Goal: Task Accomplishment & Management: Use online tool/utility

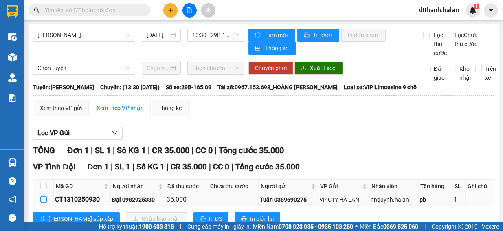
scroll to position [34, 0]
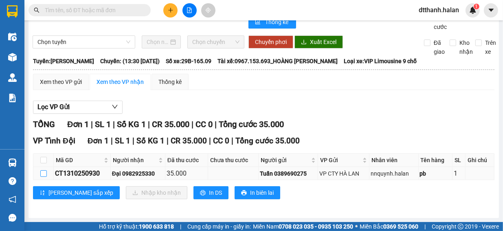
click at [43, 170] on input "checkbox" at bounding box center [43, 173] width 7 height 7
checkbox input "true"
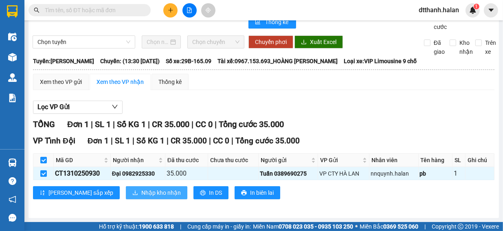
click at [141, 191] on span "Nhập kho nhận" at bounding box center [160, 192] width 39 height 9
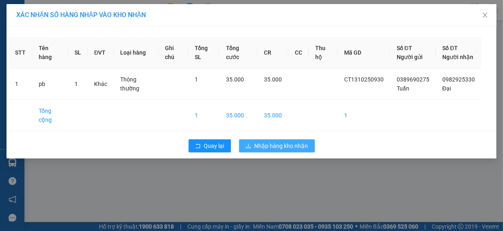
click at [274, 150] on span "Nhập hàng kho nhận" at bounding box center [281, 145] width 54 height 9
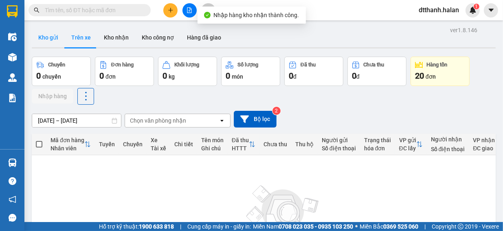
click at [51, 37] on button "Kho gửi" at bounding box center [48, 38] width 33 height 20
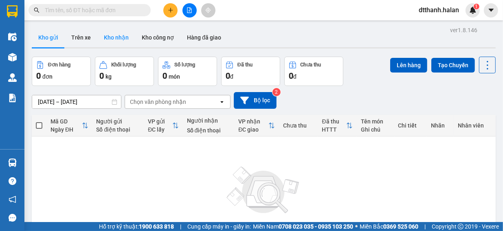
click at [120, 39] on button "Kho nhận" at bounding box center [116, 38] width 38 height 20
